Goal: Obtain resource: Download file/media

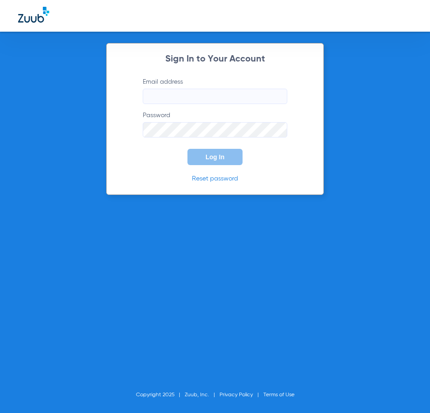
click at [198, 93] on input "Email address" at bounding box center [215, 96] width 145 height 15
type input "[EMAIL_ADDRESS][DOMAIN_NAME]"
click at [214, 158] on span "Log In" at bounding box center [215, 156] width 19 height 7
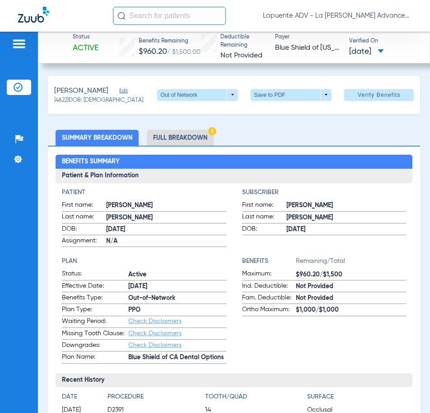
click at [150, 140] on li "Full Breakdown" at bounding box center [180, 138] width 67 height 16
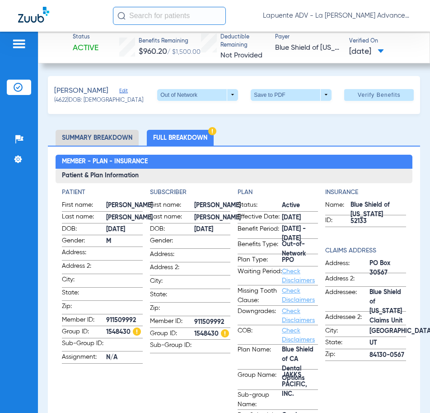
click at [125, 137] on li "Summary Breakdown" at bounding box center [97, 138] width 83 height 16
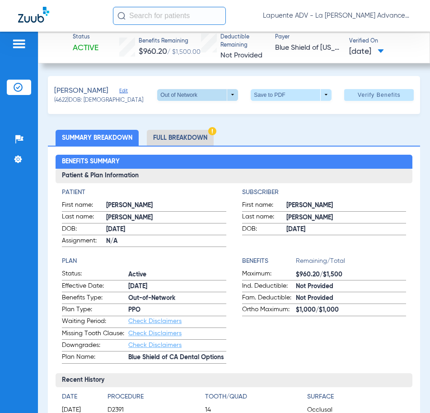
click at [211, 92] on span at bounding box center [197, 95] width 81 height 12
click at [176, 113] on span "PPO" at bounding box center [180, 112] width 42 height 6
click at [188, 138] on li "Full Breakdown" at bounding box center [180, 138] width 67 height 16
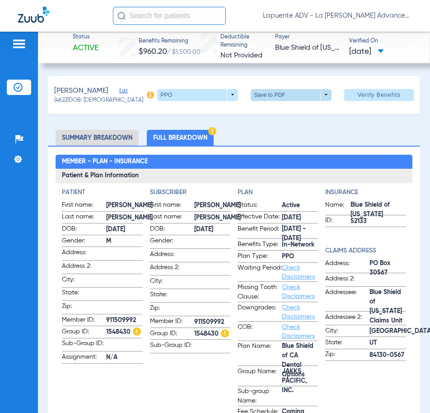
click at [281, 102] on span at bounding box center [292, 95] width 22 height 22
click at [283, 109] on span "Save to PDF" at bounding box center [288, 112] width 36 height 6
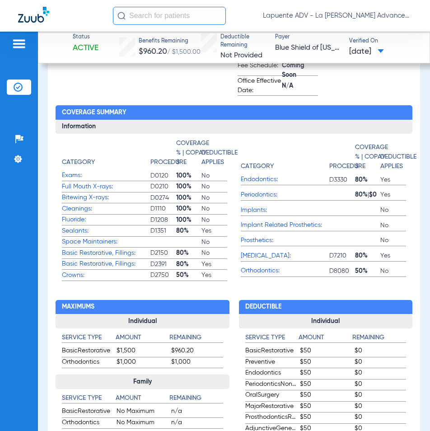
scroll to position [361, 0]
